Goal: Check status: Check status

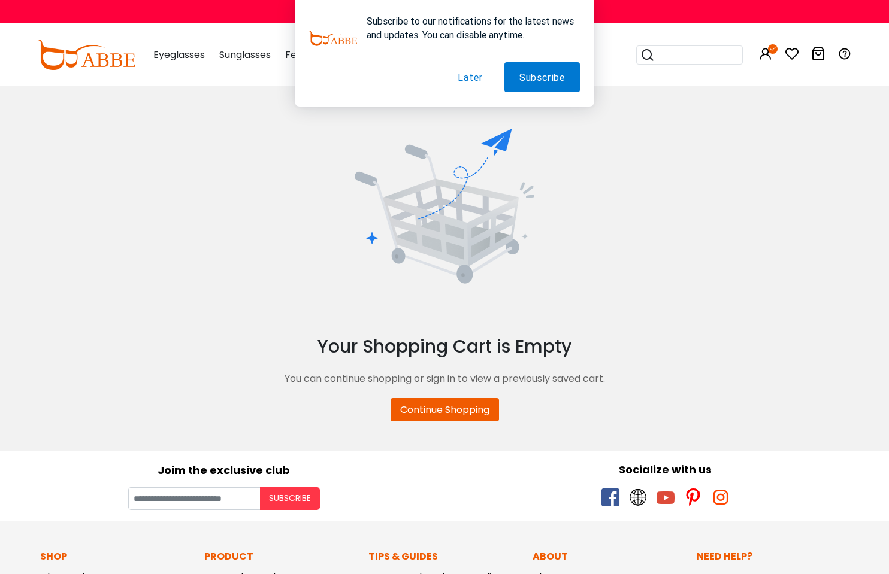
click at [762, 54] on div "Subscribe to our notifications for the latest news and updates. You can disable…" at bounding box center [444, 53] width 889 height 107
click at [455, 80] on button "Later" at bounding box center [470, 77] width 55 height 30
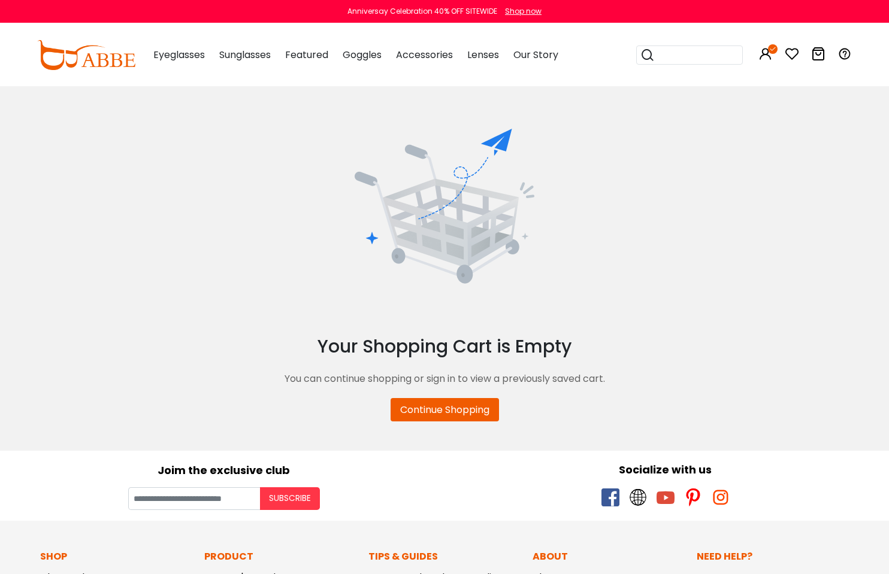
click at [746, 60] on div "Popular Searches round Sunglasses aviator clear tortoise cat Recommended Laya $…" at bounding box center [738, 55] width 228 height 62
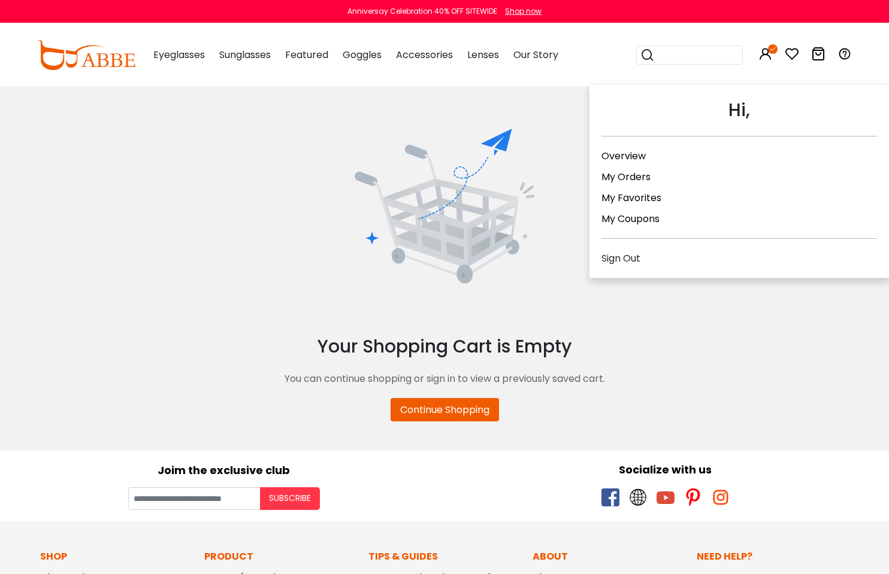
click at [764, 56] on icon at bounding box center [765, 54] width 14 height 14
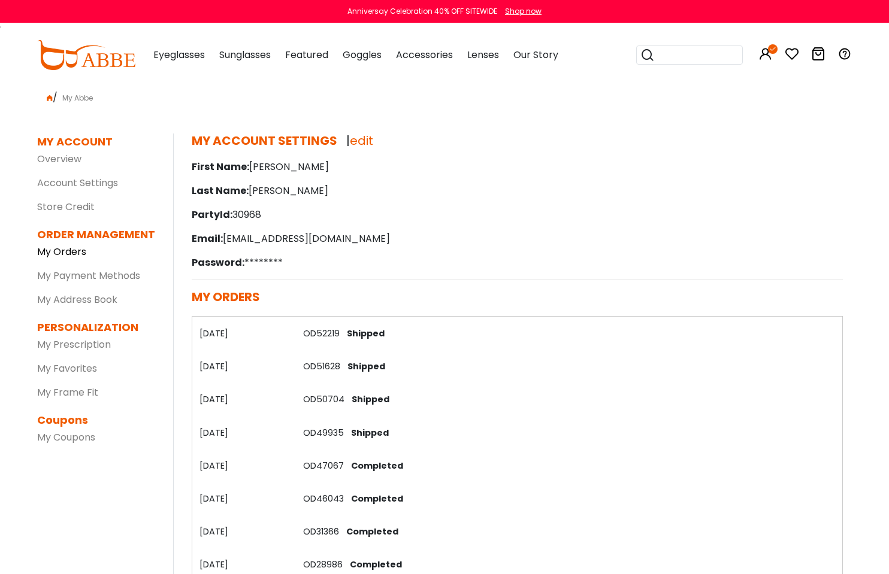
click at [73, 254] on link "My Orders" at bounding box center [61, 252] width 49 height 14
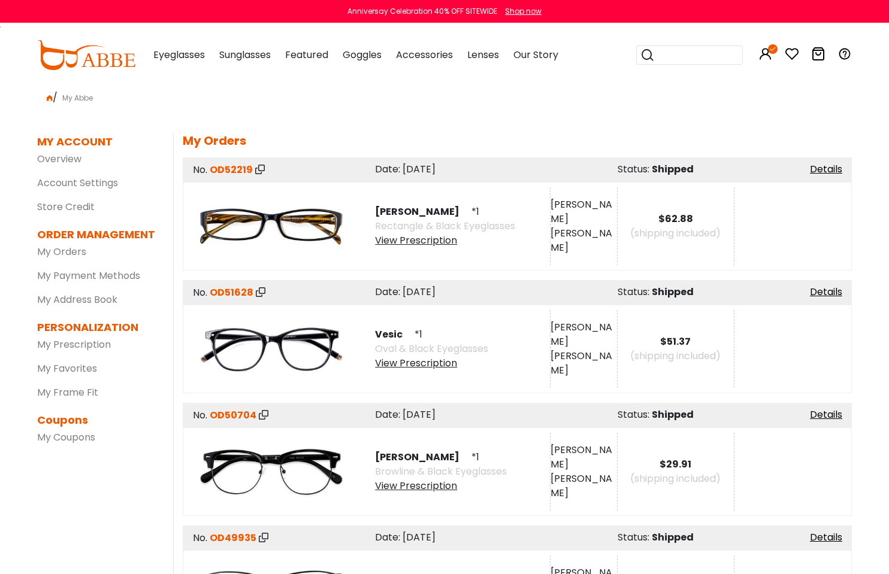
click at [426, 242] on div "View Prescription" at bounding box center [445, 241] width 140 height 14
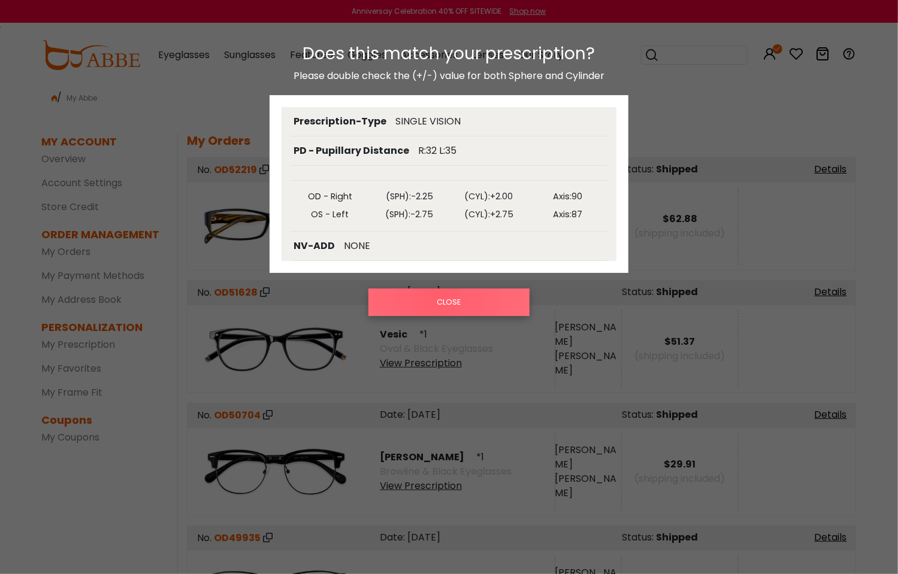
click at [438, 295] on button "CLOSE" at bounding box center [449, 303] width 162 height 28
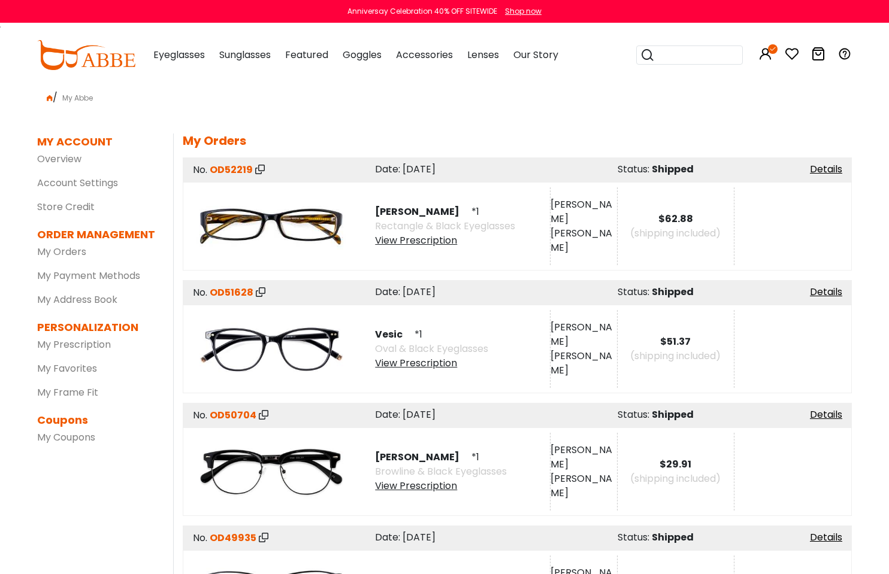
click at [232, 172] on span "OD52219" at bounding box center [231, 170] width 43 height 14
drag, startPoint x: 654, startPoint y: 210, endPoint x: 710, endPoint y: 188, distance: 59.7
click at [655, 211] on div "Total: $62.88 (shipping included)" at bounding box center [676, 226] width 117 height 78
click at [826, 172] on link "Details" at bounding box center [826, 169] width 32 height 14
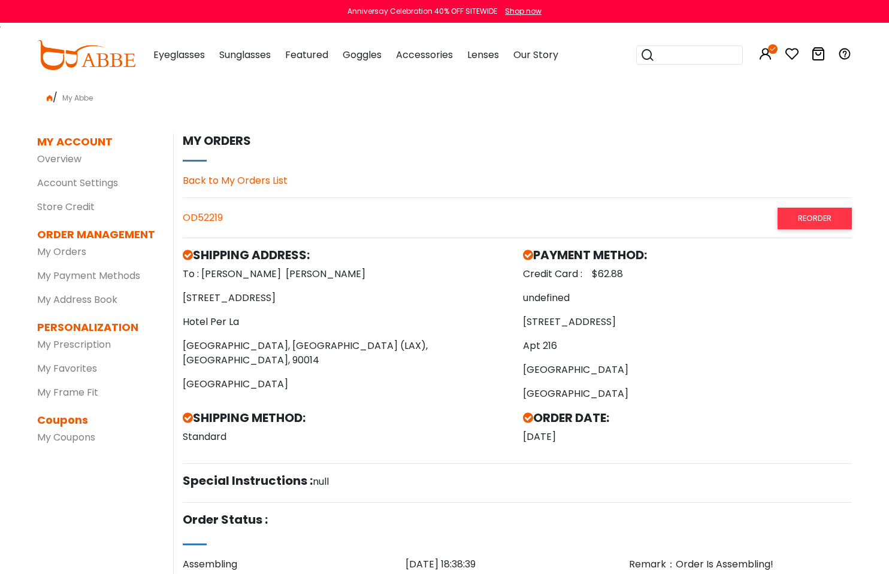
click at [220, 214] on div "OD52219 Reorder" at bounding box center [517, 218] width 669 height 20
click at [64, 248] on link "My Orders" at bounding box center [61, 252] width 49 height 14
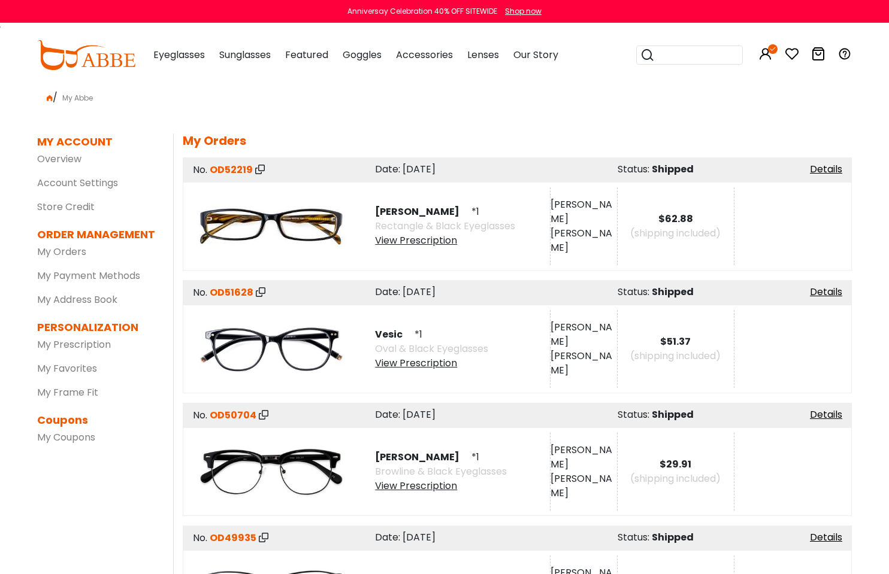
click at [277, 210] on img at bounding box center [271, 226] width 156 height 78
click at [256, 174] on icon at bounding box center [260, 170] width 10 height 10
click at [59, 246] on link "My Orders" at bounding box center [61, 252] width 49 height 14
click at [228, 242] on img at bounding box center [271, 226] width 156 height 78
click at [325, 228] on img at bounding box center [271, 226] width 156 height 78
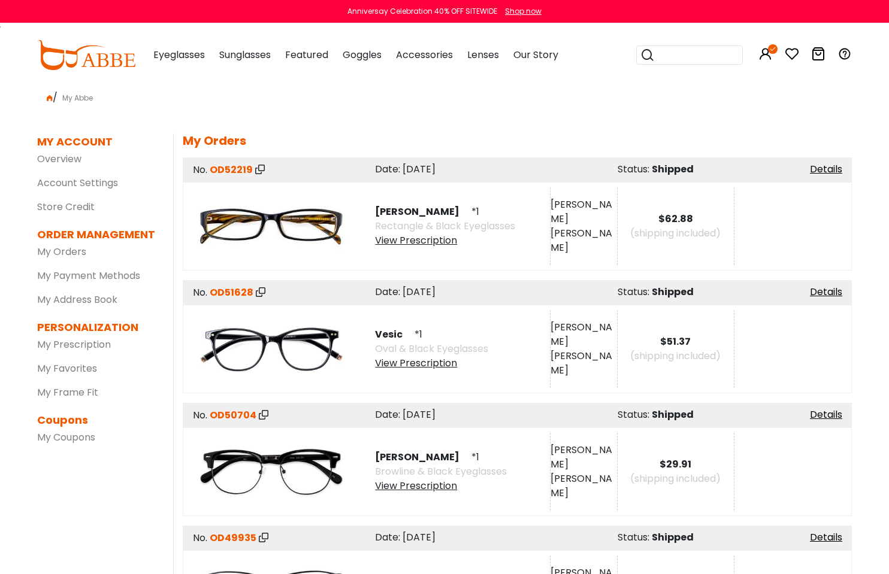
click at [402, 211] on span "Midge" at bounding box center [422, 212] width 94 height 14
click at [405, 171] on span "14/09/2025" at bounding box center [418, 169] width 33 height 14
click at [824, 172] on link "Details" at bounding box center [826, 169] width 32 height 14
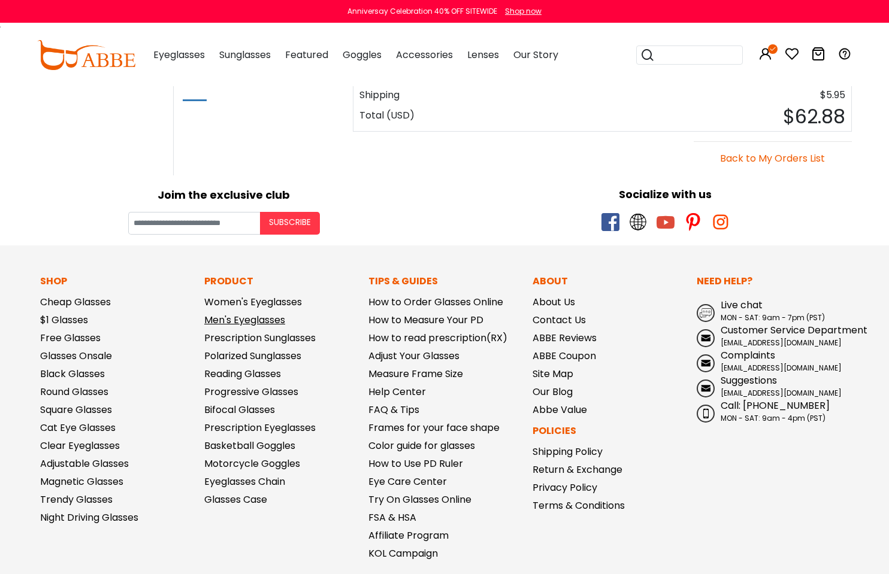
scroll to position [1078, 0]
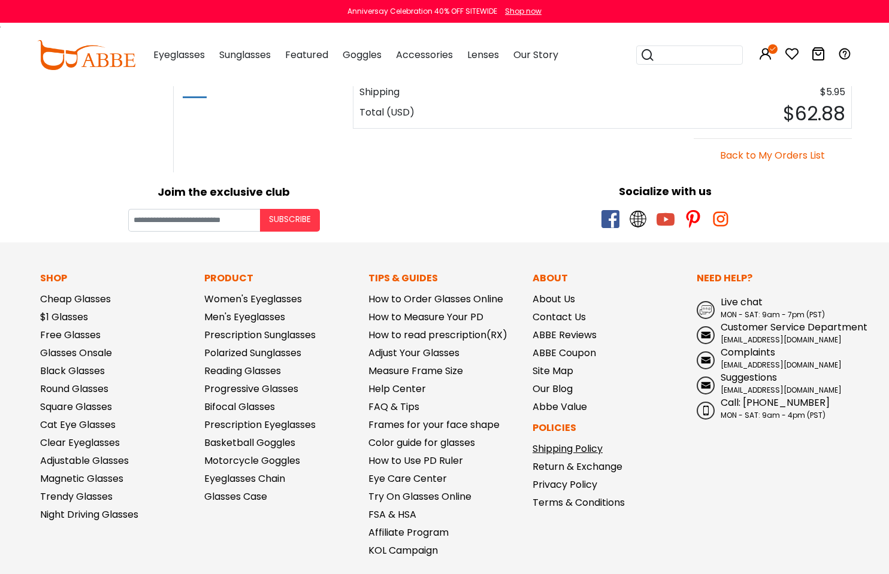
click at [567, 452] on link "Shipping Policy" at bounding box center [567, 449] width 70 height 14
